Goal: Task Accomplishment & Management: Complete application form

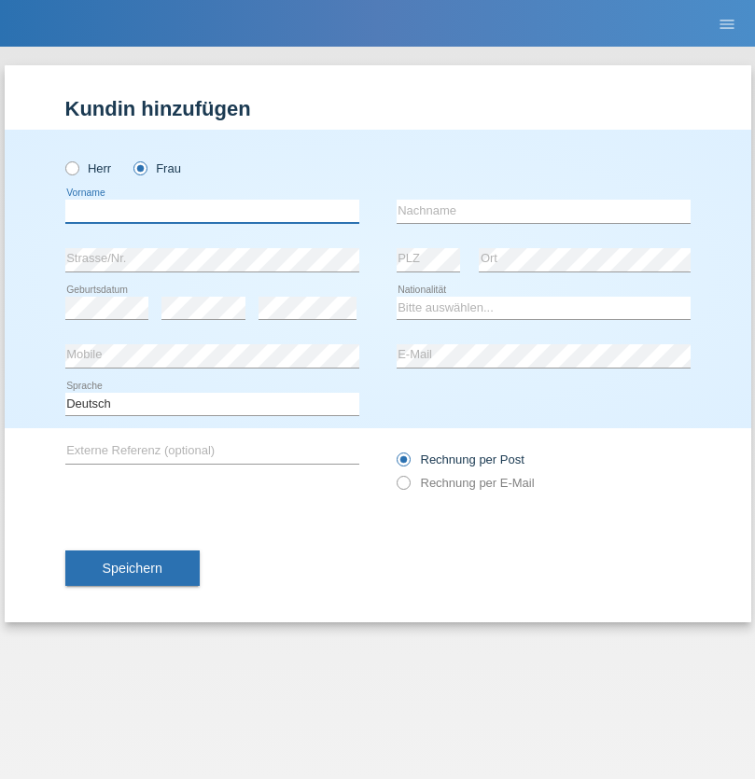
click at [212, 211] on input "text" at bounding box center [212, 211] width 294 height 23
type input "Farkash"
click at [543, 211] on input "text" at bounding box center [543, 211] width 294 height 23
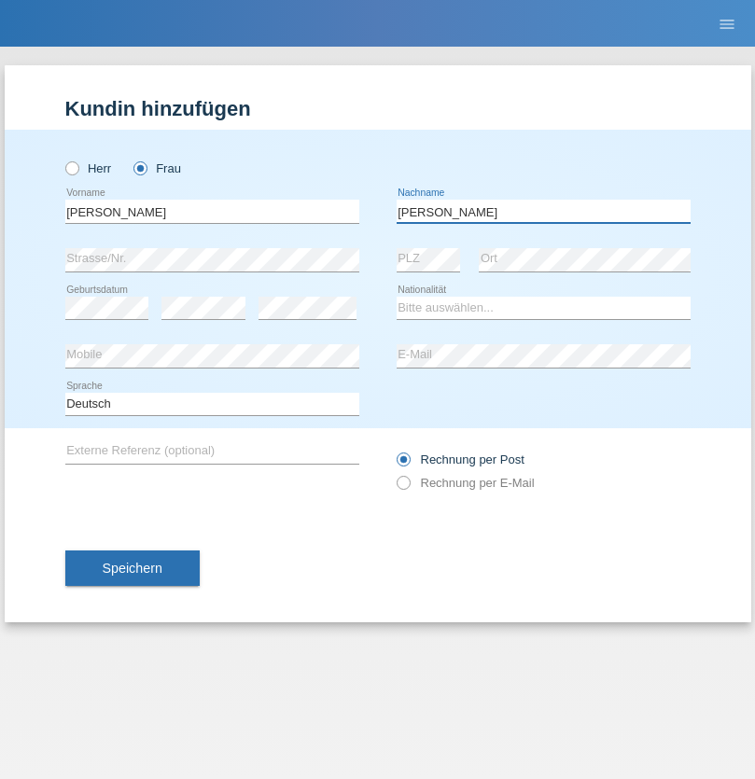
type input "Yolana"
select select "UA"
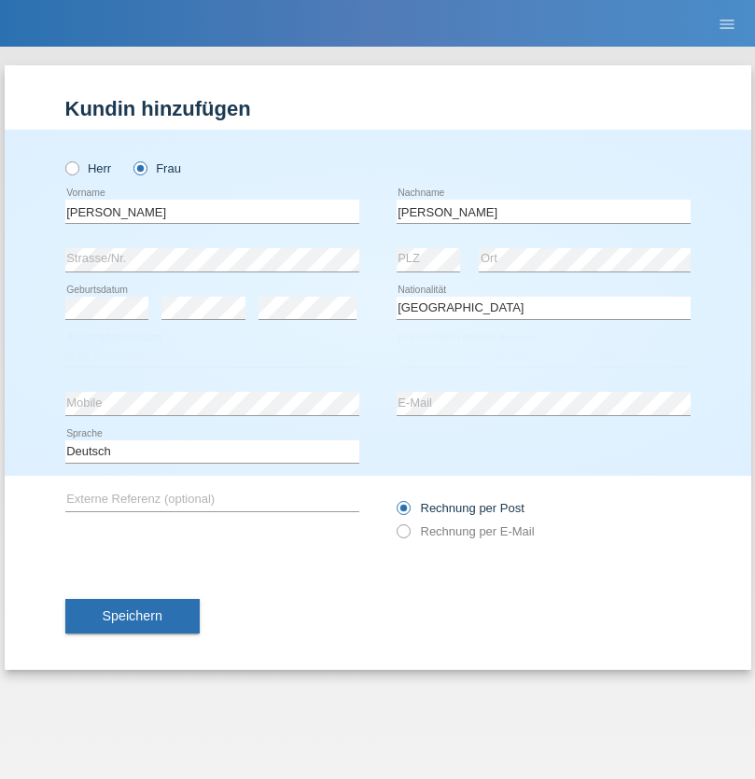
select select "C"
select select "09"
select select "12"
select select "2021"
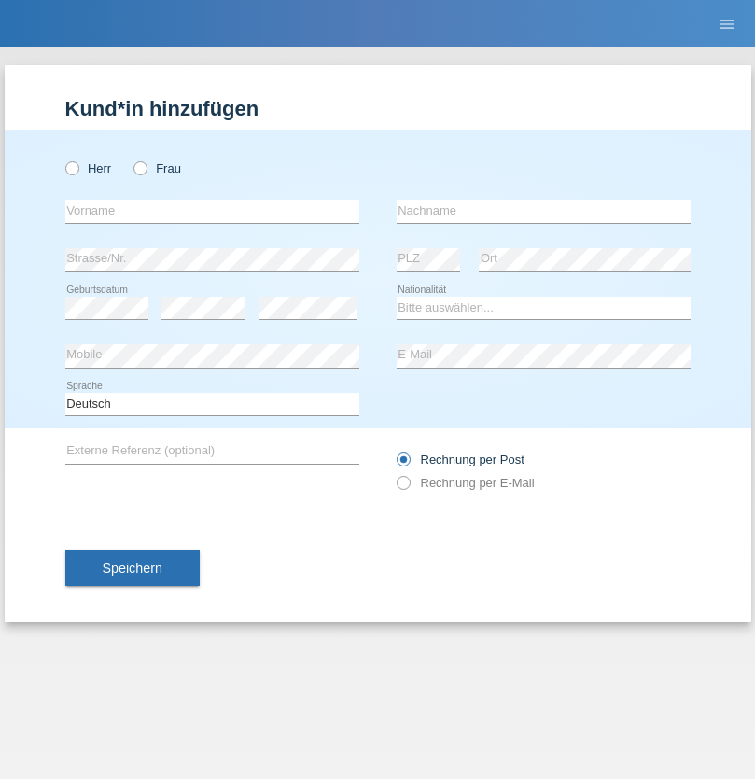
radio input "true"
click at [212, 211] on input "text" at bounding box center [212, 211] width 294 height 23
type input "K"
click at [543, 211] on input "text" at bounding box center [543, 211] width 294 height 23
type input "Keel"
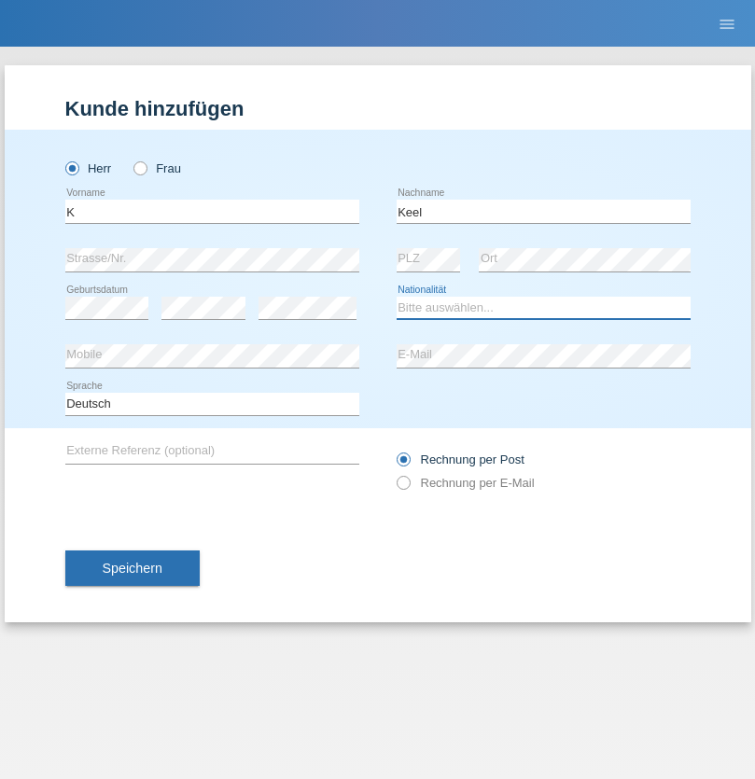
select select "CH"
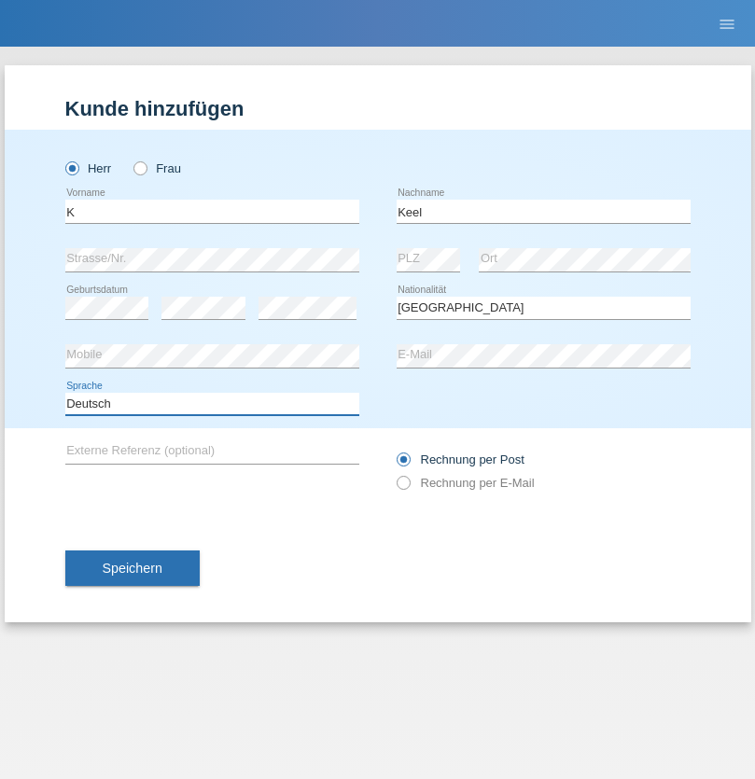
select select "en"
